Goal: Transaction & Acquisition: Book appointment/travel/reservation

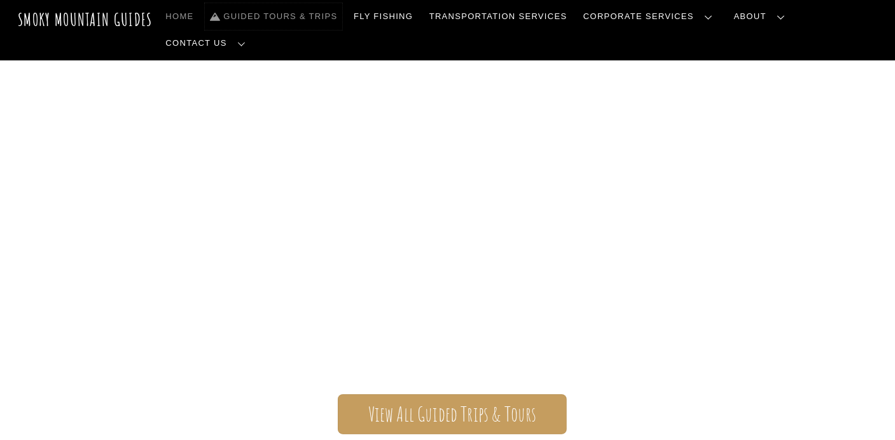
click at [331, 18] on link "Guided Tours & Trips" at bounding box center [273, 16] width 137 height 27
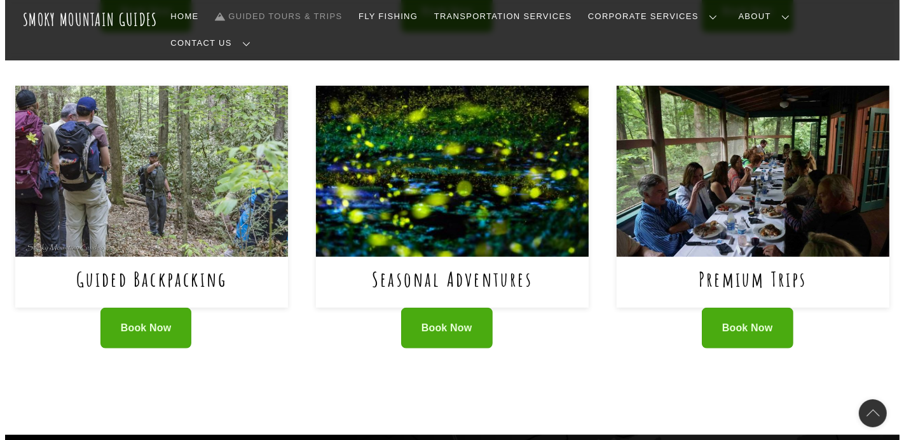
scroll to position [814, 0]
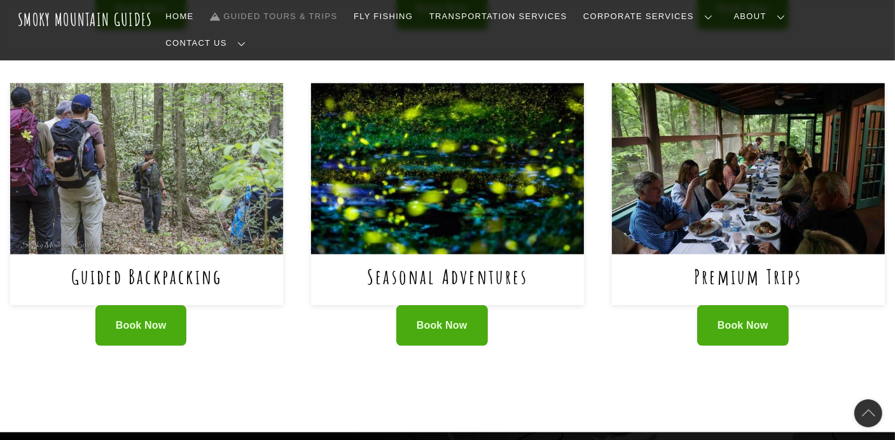
click at [168, 216] on img at bounding box center [146, 168] width 273 height 170
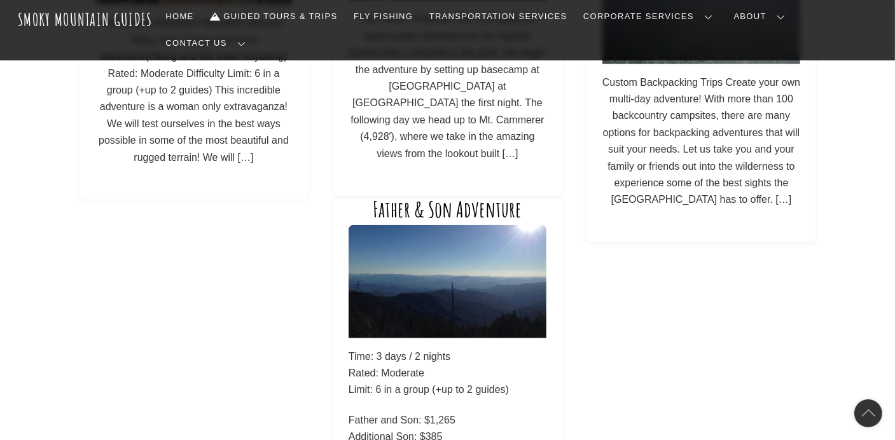
scroll to position [990, 0]
